Goal: Task Accomplishment & Management: Use online tool/utility

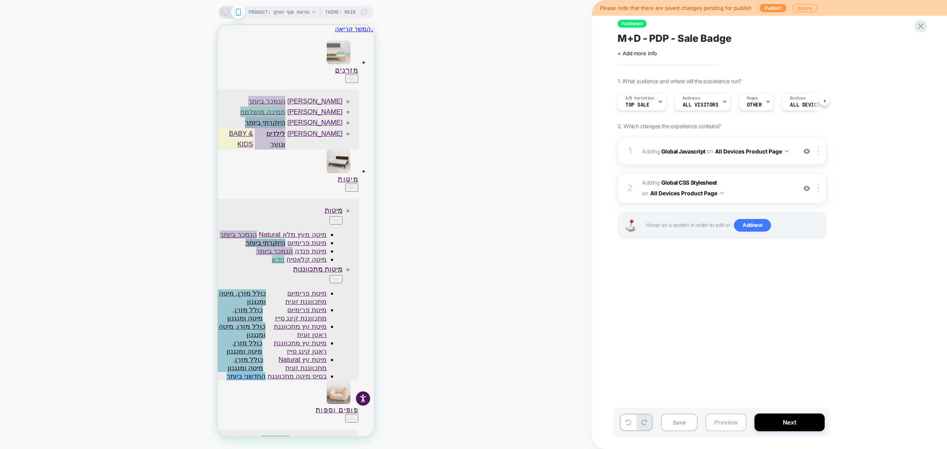
click at [720, 425] on button "Preview" at bounding box center [725, 422] width 41 height 18
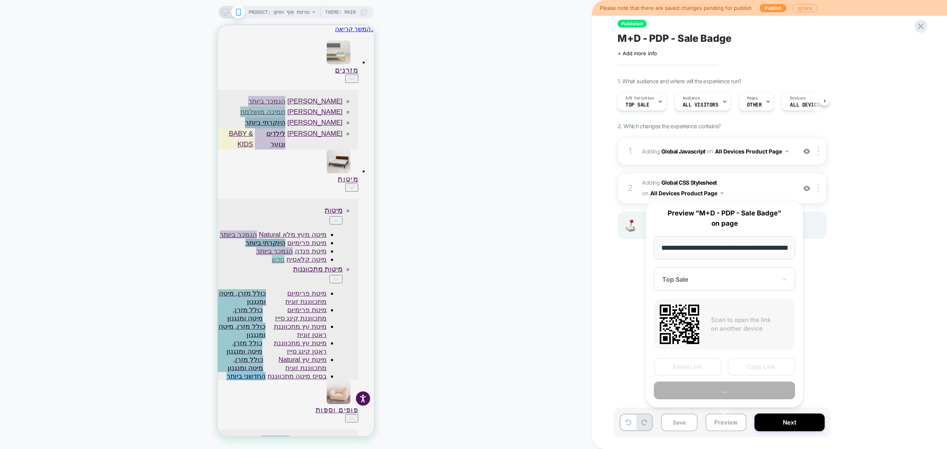
scroll to position [0, 279]
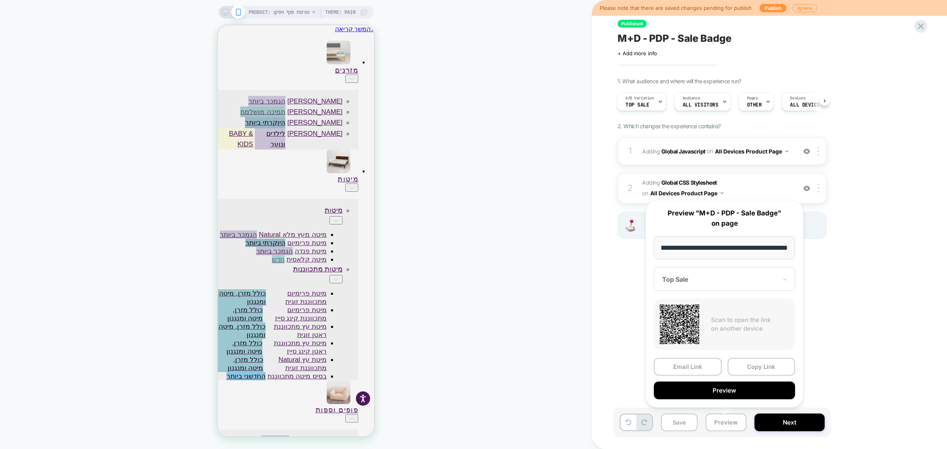
click at [752, 394] on button "Preview" at bounding box center [723, 390] width 141 height 18
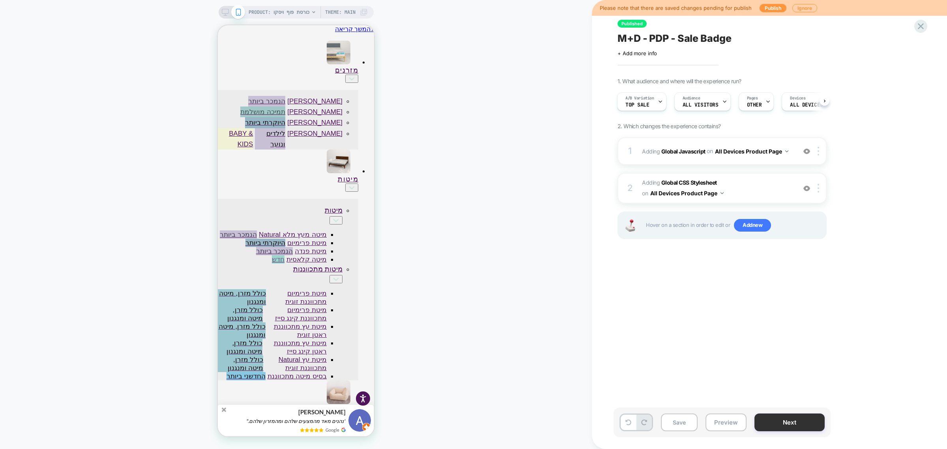
click at [156, 7] on button "Next" at bounding box center [136, 3] width 39 height 7
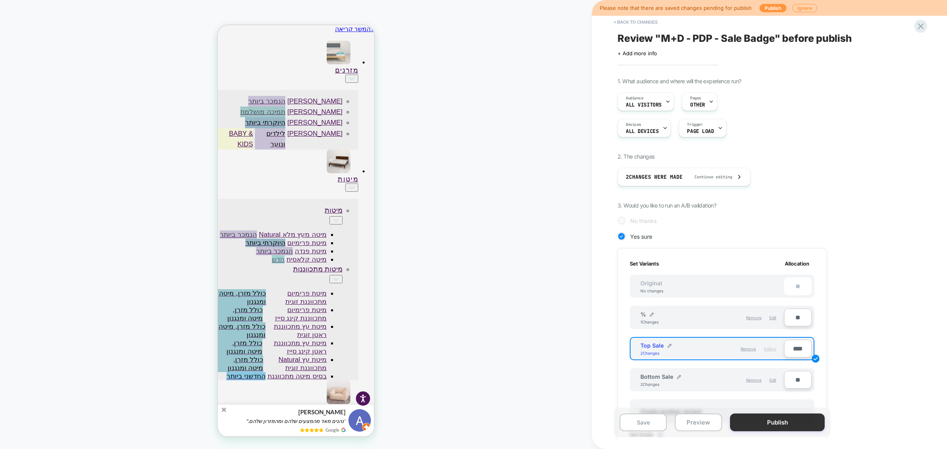
click at [777, 423] on button "Publish" at bounding box center [777, 422] width 95 height 18
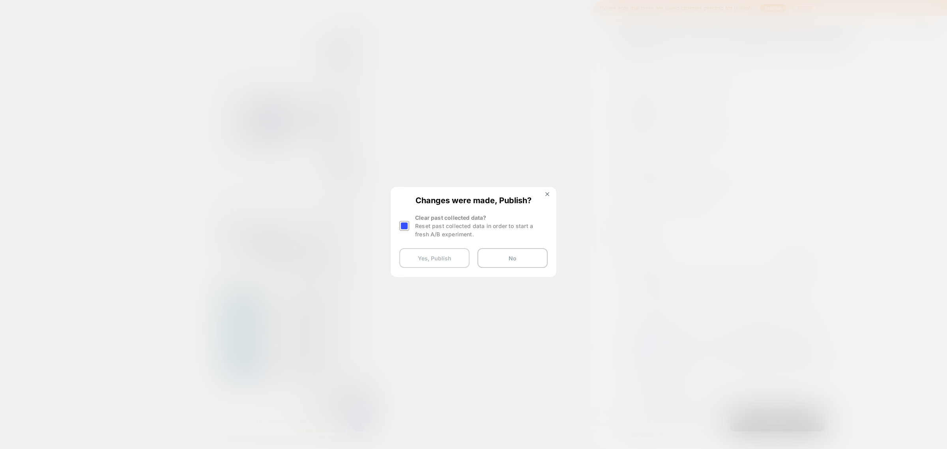
click at [442, 259] on button "Yes, Publish" at bounding box center [434, 258] width 70 height 20
